Goal: Navigation & Orientation: Find specific page/section

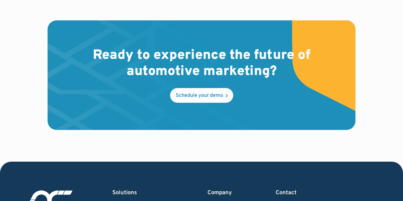
scroll to position [1727, 0]
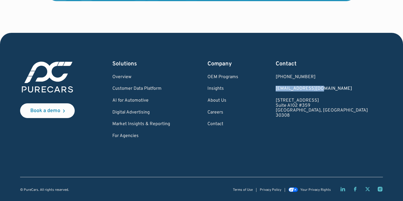
drag, startPoint x: 358, startPoint y: 89, endPoint x: 313, endPoint y: 89, distance: 45.3
click at [313, 89] on div "Book a demo Solutions Overview Customer Data Platform AI for Automotive Digital…" at bounding box center [201, 99] width 363 height 79
copy link "[EMAIL_ADDRESS][DOMAIN_NAME]"
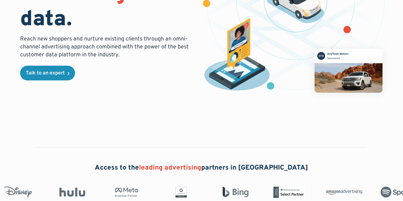
scroll to position [0, 0]
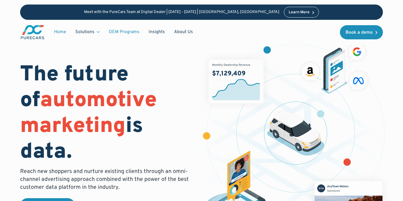
click at [132, 32] on link "OEM Programs" at bounding box center [124, 32] width 40 height 11
